Goal: Information Seeking & Learning: Understand process/instructions

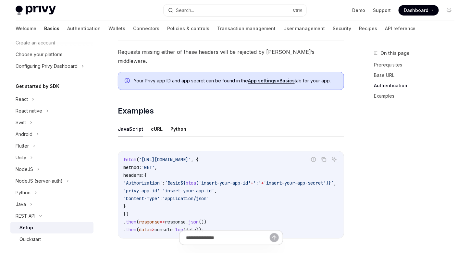
scroll to position [280, 0]
click at [157, 121] on button "cURL" at bounding box center [157, 128] width 12 height 15
type textarea "*"
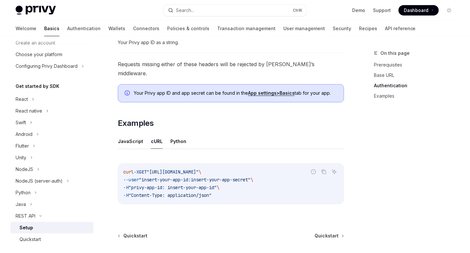
scroll to position [267, 0]
click at [45, 237] on div "Quickstart" at bounding box center [54, 240] width 70 height 8
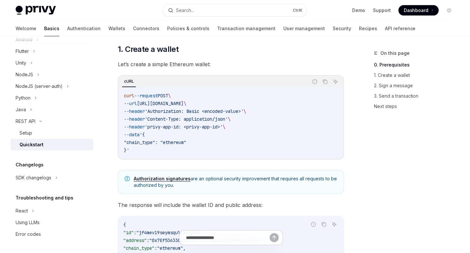
scroll to position [99, 0]
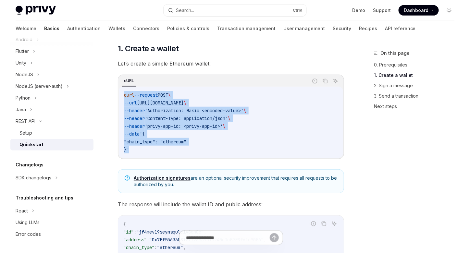
drag, startPoint x: 133, startPoint y: 149, endPoint x: 114, endPoint y: 97, distance: 55.8
copy code "curl --request POST \ --url https://api.privy.io/v1/wallets \ --header 'Authori…"
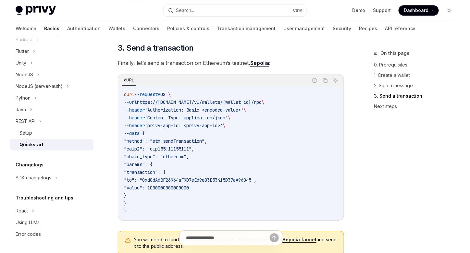
scroll to position [605, 0]
click at [327, 83] on icon "Copy the contents from the code block" at bounding box center [325, 80] width 5 height 5
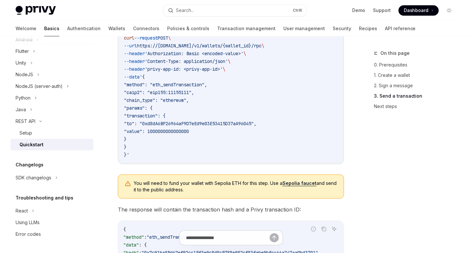
scroll to position [660, 0]
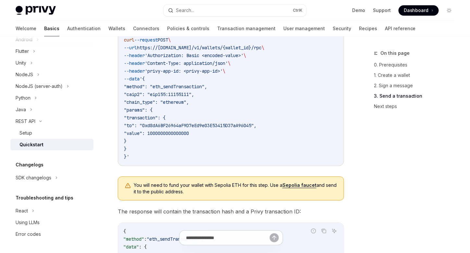
click at [290, 97] on code "curl --request POST \ --url https://api.privy.io/v1/wallets/{wallet_id}/rpc \ -…" at bounding box center [231, 98] width 214 height 125
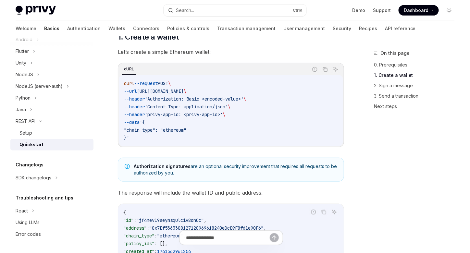
scroll to position [108, 0]
